Goal: Navigation & Orientation: Find specific page/section

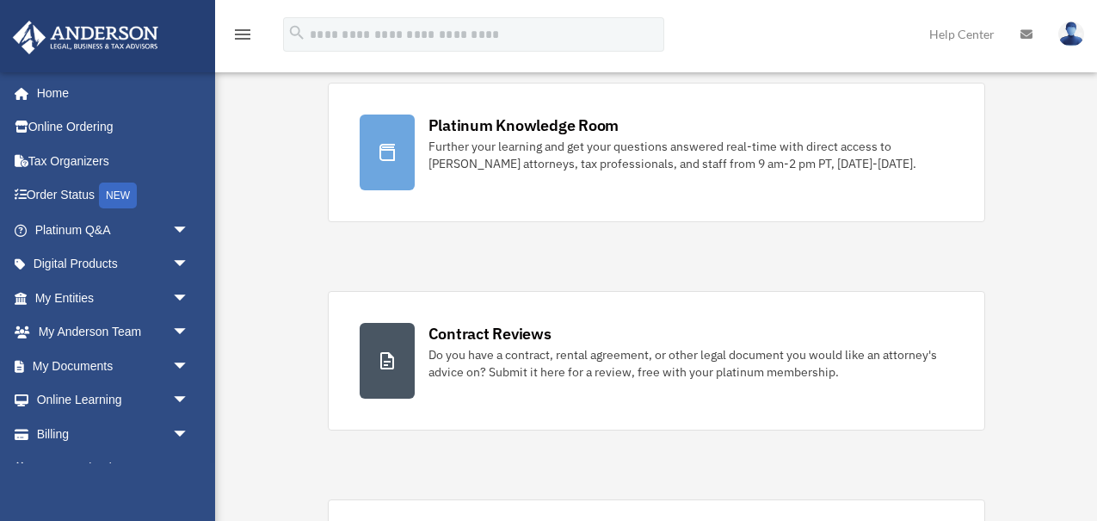
scroll to position [148, 0]
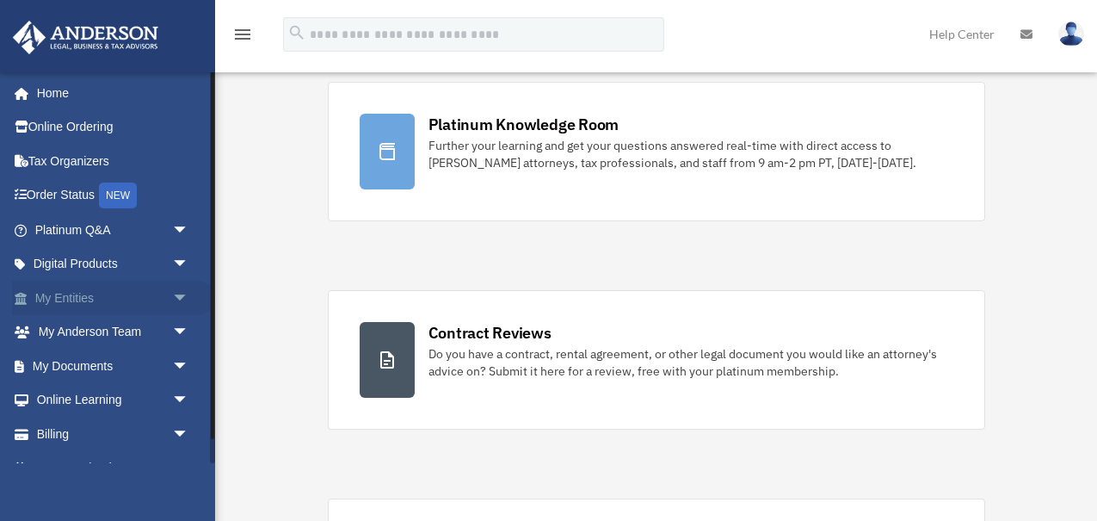
click at [46, 297] on link "My Entities arrow_drop_down" at bounding box center [113, 298] width 203 height 34
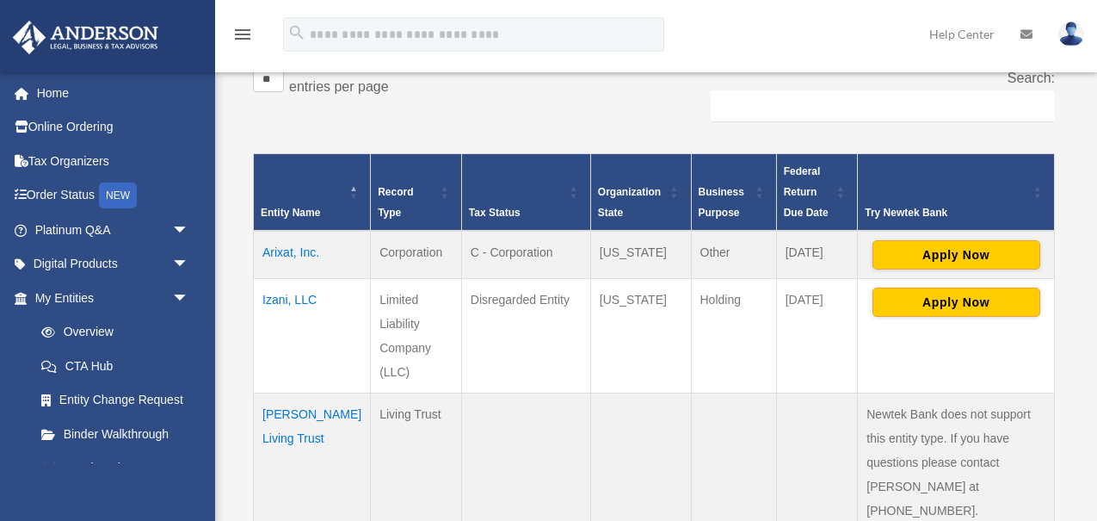
scroll to position [332, 0]
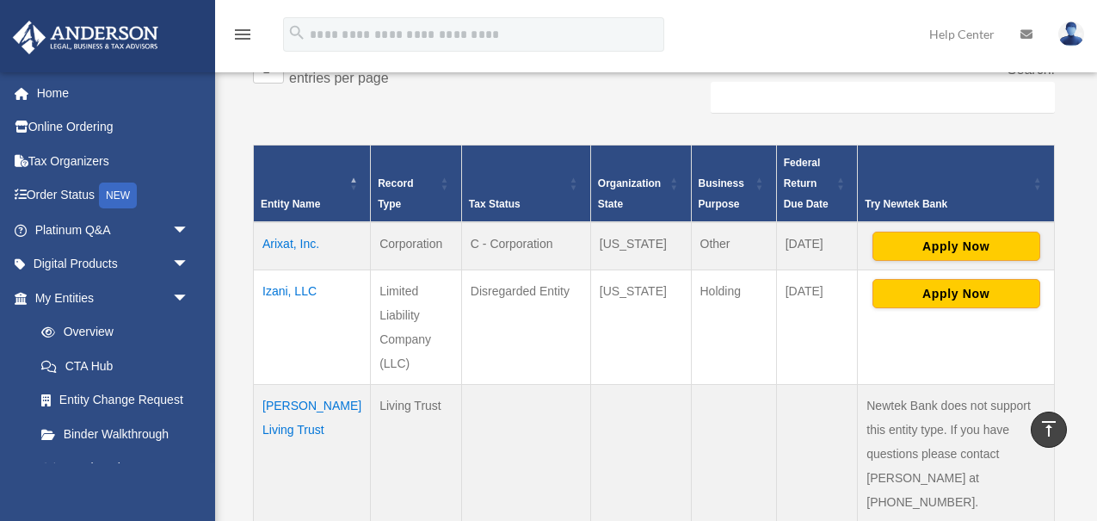
click at [293, 406] on td "Williams Living Trust" at bounding box center [312, 454] width 117 height 139
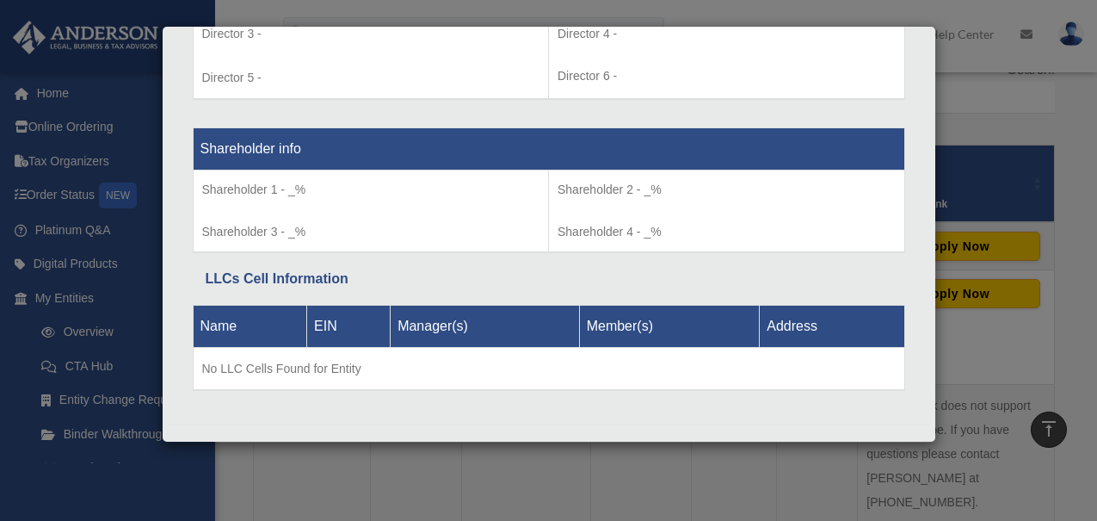
scroll to position [1386, 0]
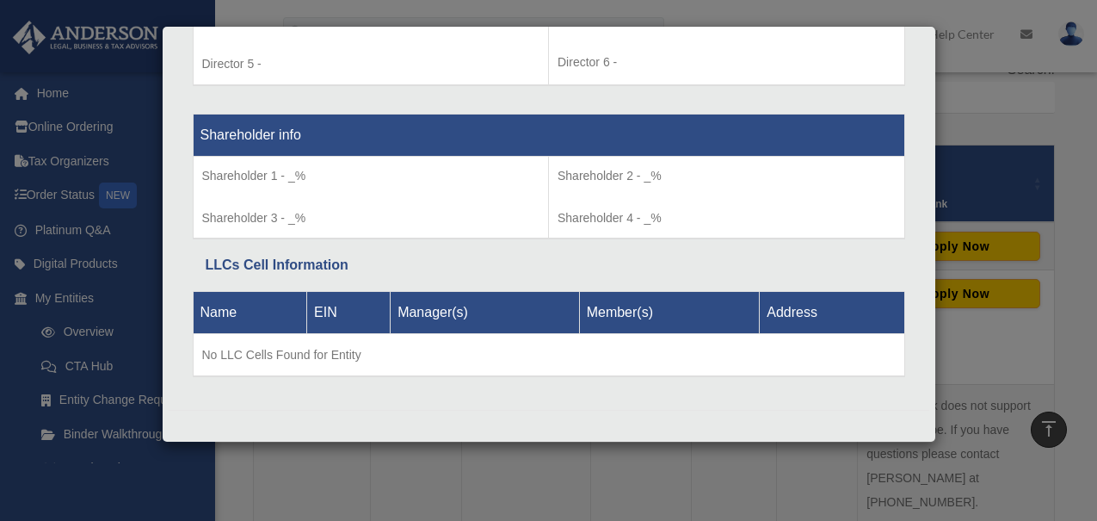
click at [493, 489] on div "Details × Articles Sent Organizational Date" at bounding box center [548, 260] width 1097 height 521
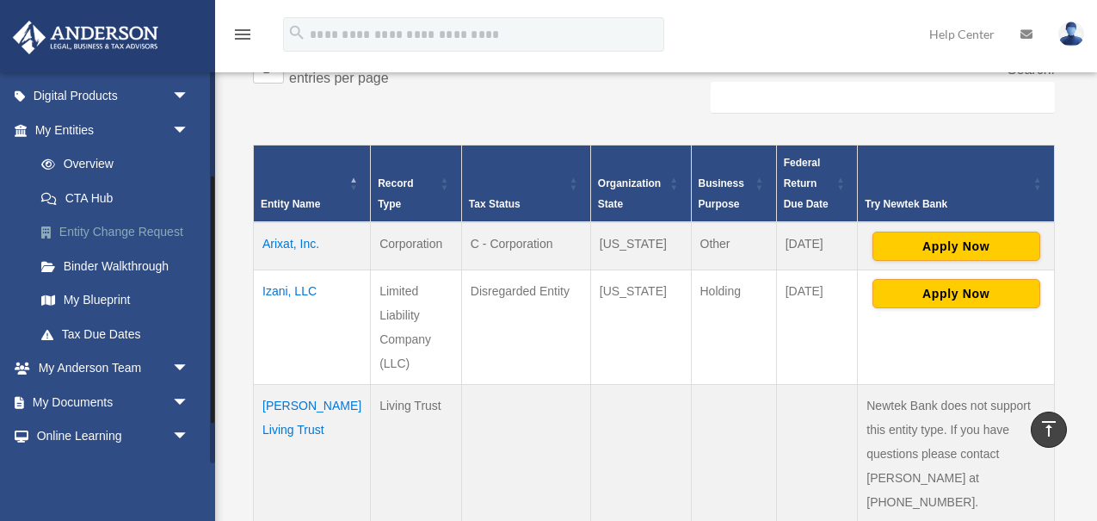
scroll to position [170, 0]
click at [103, 298] on link "My Blueprint" at bounding box center [119, 298] width 191 height 34
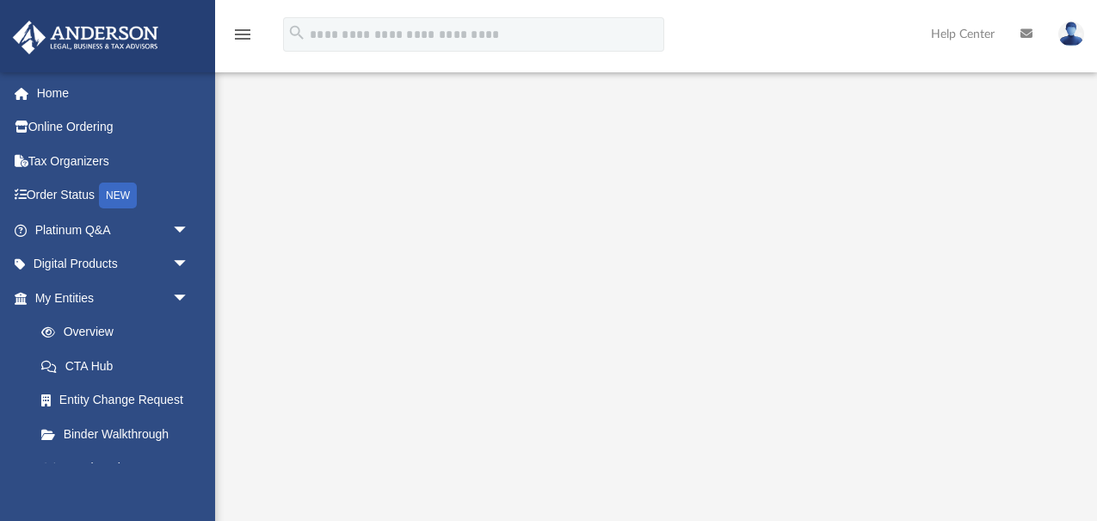
scroll to position [176, 0]
click at [79, 162] on link "Tax Organizers" at bounding box center [113, 161] width 203 height 34
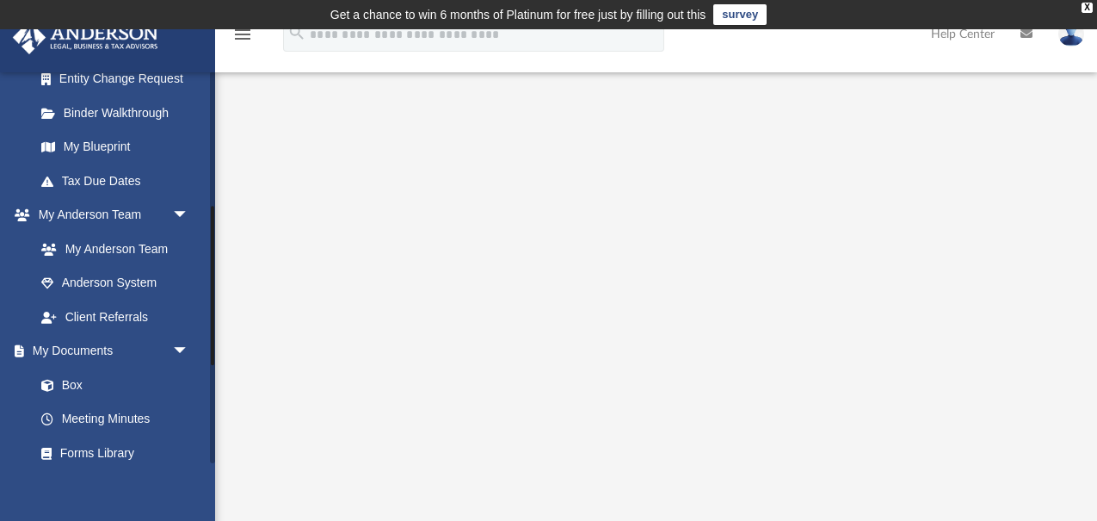
scroll to position [330, 0]
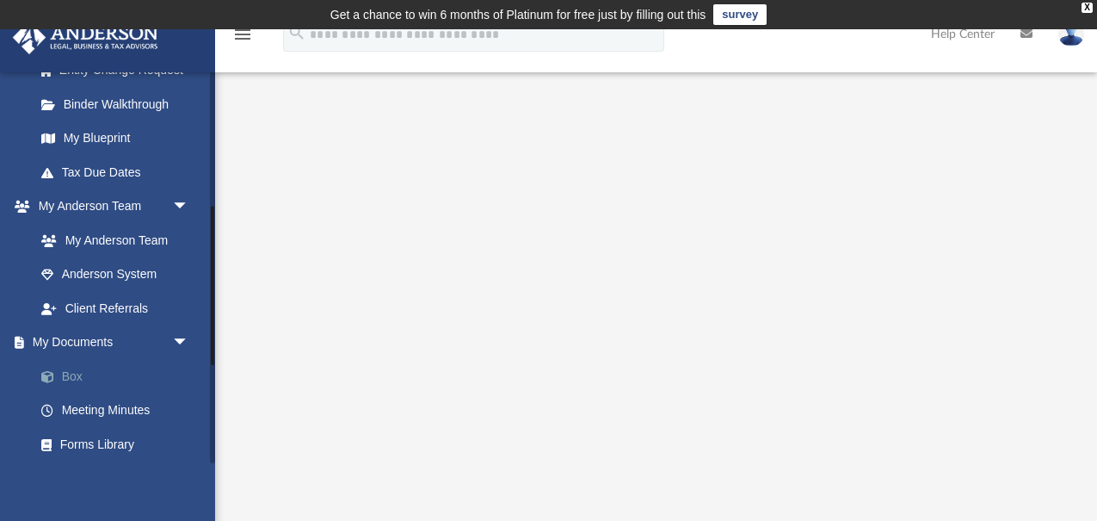
click at [68, 375] on link "Box" at bounding box center [119, 376] width 191 height 34
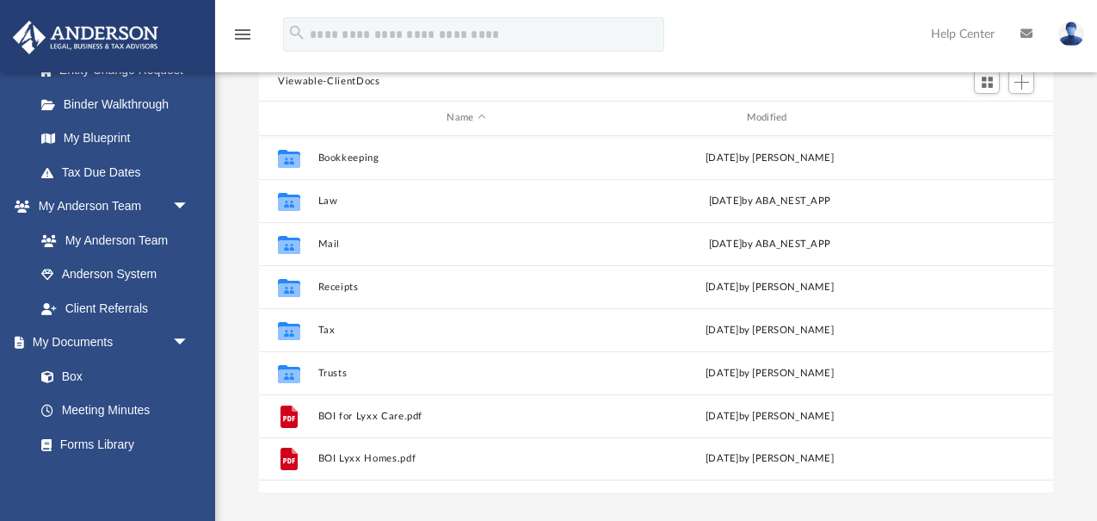
scroll to position [188, 0]
